Goal: Check status: Check status

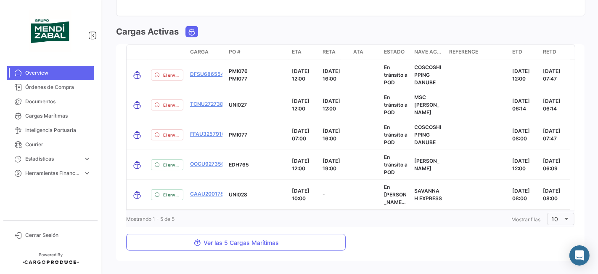
scroll to position [1028, 0]
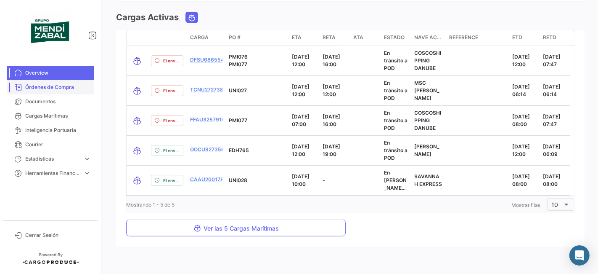
click at [45, 90] on span "Órdenes de Compra" at bounding box center [58, 87] width 66 height 8
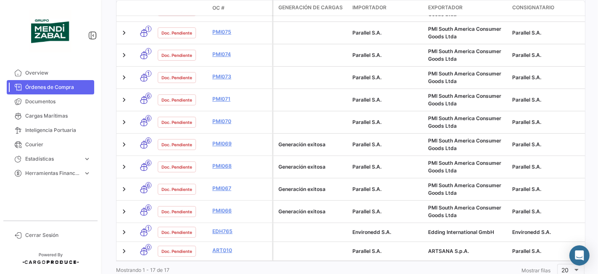
scroll to position [399, 0]
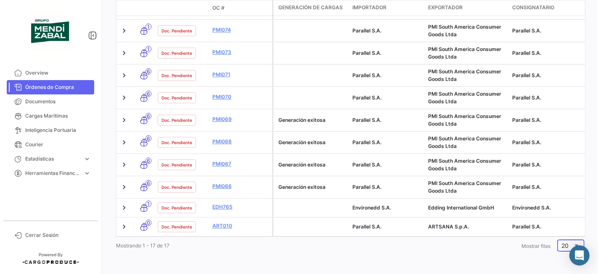
click at [562, 242] on span "20" at bounding box center [565, 245] width 7 height 7
click at [565, 217] on span "50" at bounding box center [570, 222] width 24 height 18
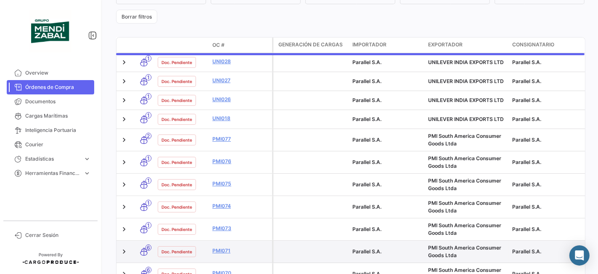
scroll to position [212, 0]
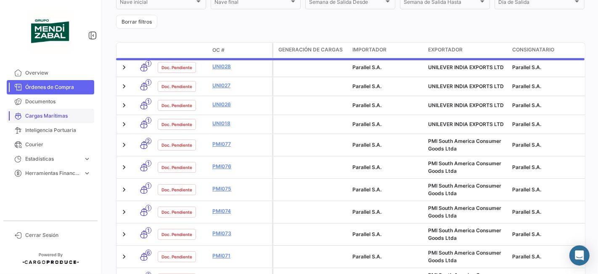
click at [55, 114] on span "Cargas Marítimas" at bounding box center [58, 116] width 66 height 8
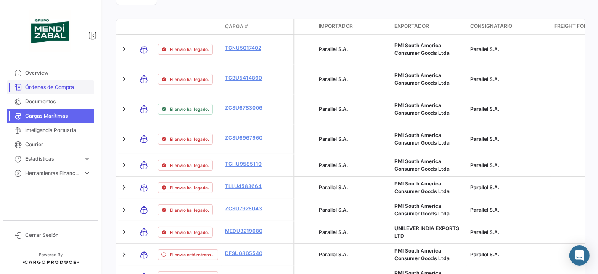
scroll to position [265, 0]
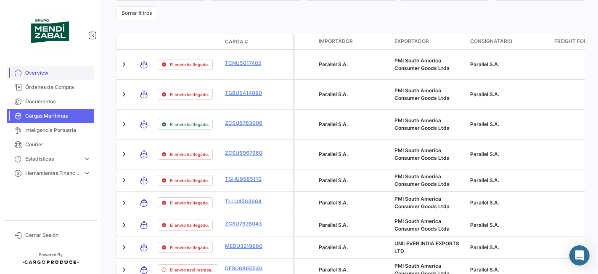
drag, startPoint x: 72, startPoint y: 83, endPoint x: 71, endPoint y: 73, distance: 10.2
click at [72, 83] on span "Órdenes de Compra" at bounding box center [58, 87] width 66 height 8
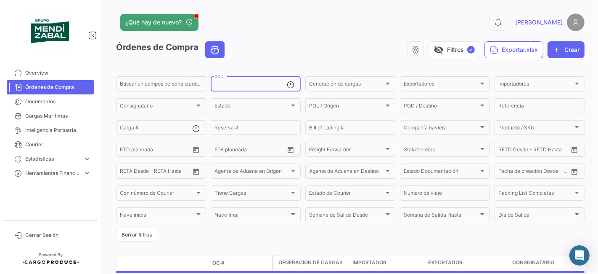
click at [261, 88] on input "OC #" at bounding box center [251, 85] width 72 height 6
type input "p"
type input "PMI072"
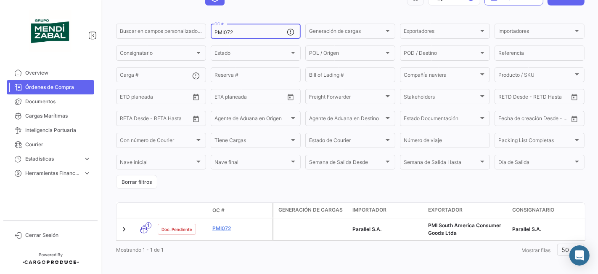
scroll to position [64, 0]
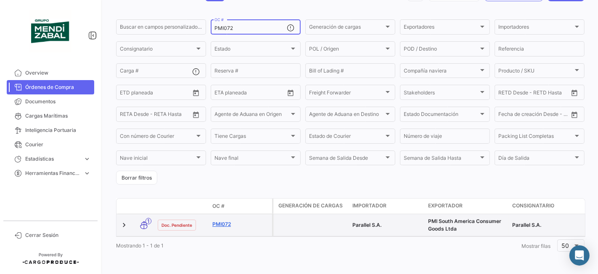
click at [223, 220] on link "PMI072" at bounding box center [240, 224] width 56 height 8
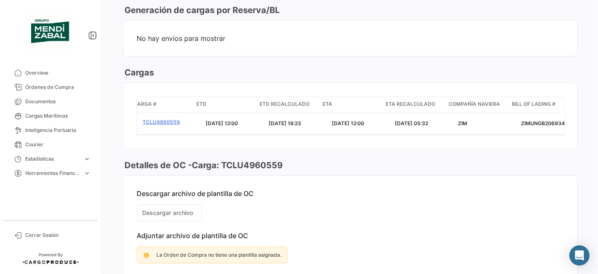
scroll to position [0, 119]
